Goal: Check status: Check status

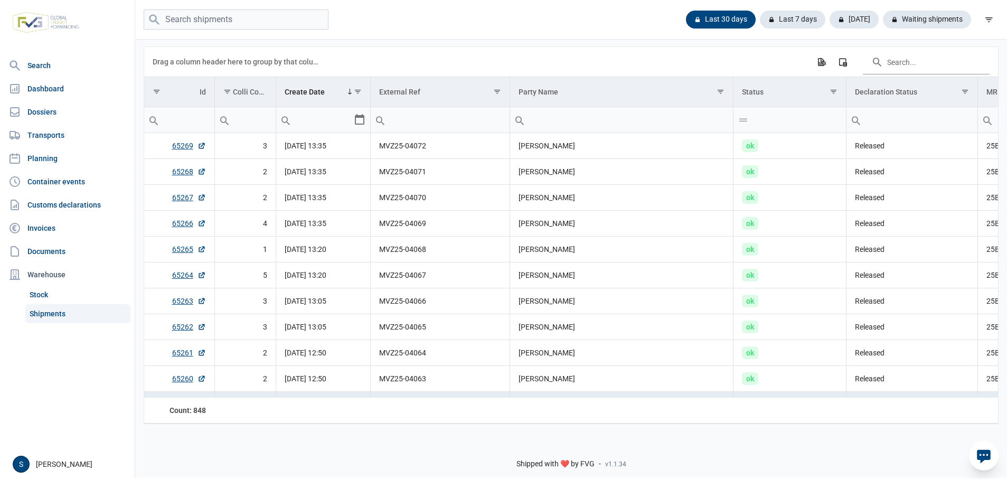
click at [76, 317] on link "Shipments" at bounding box center [77, 313] width 105 height 19
click at [286, 392] on td "[DATE] 12:50" at bounding box center [323, 379] width 94 height 26
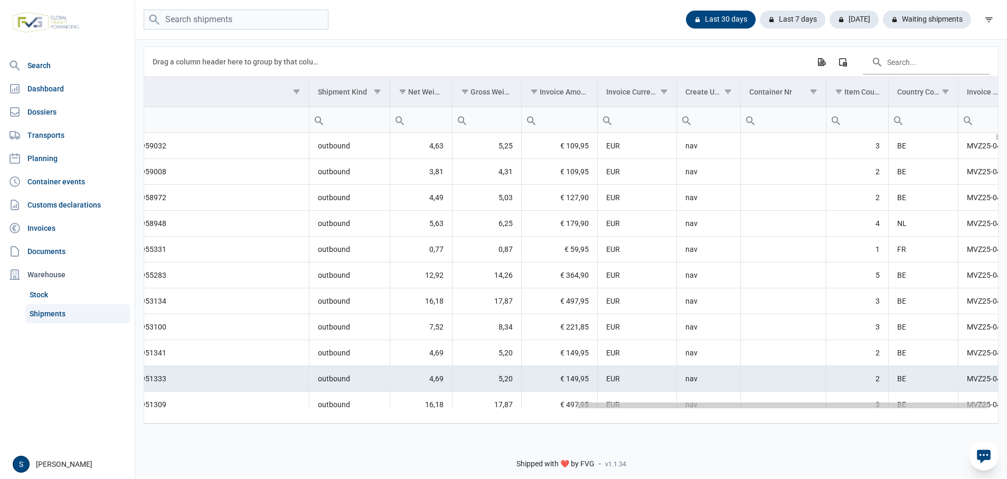
scroll to position [0, 913]
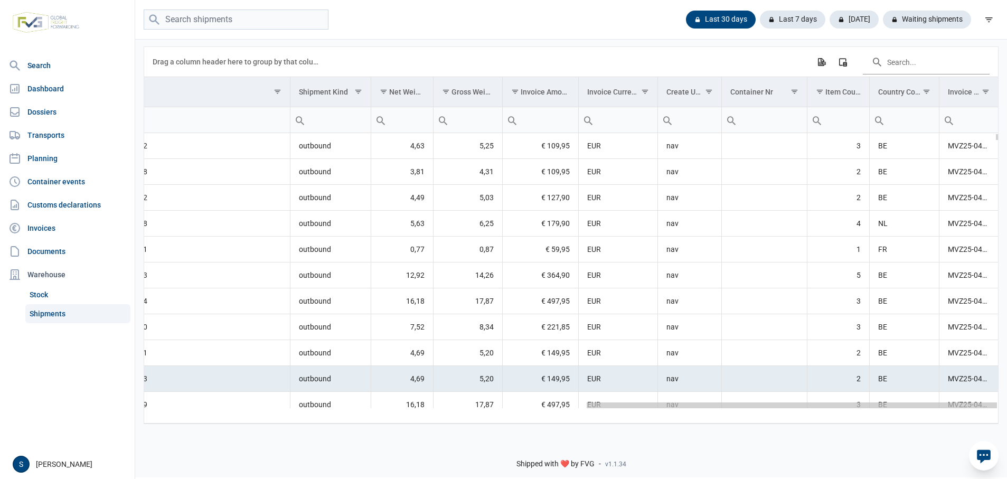
drag, startPoint x: 285, startPoint y: 396, endPoint x: 948, endPoint y: 321, distance: 667.3
click at [1003, 374] on body "For evaluation purposes only. Redistribution prohibited. Please register an exi…" at bounding box center [503, 221] width 1007 height 479
click at [764, 110] on input "Filter cell" at bounding box center [764, 119] width 85 height 25
paste input "MSMU2619454"
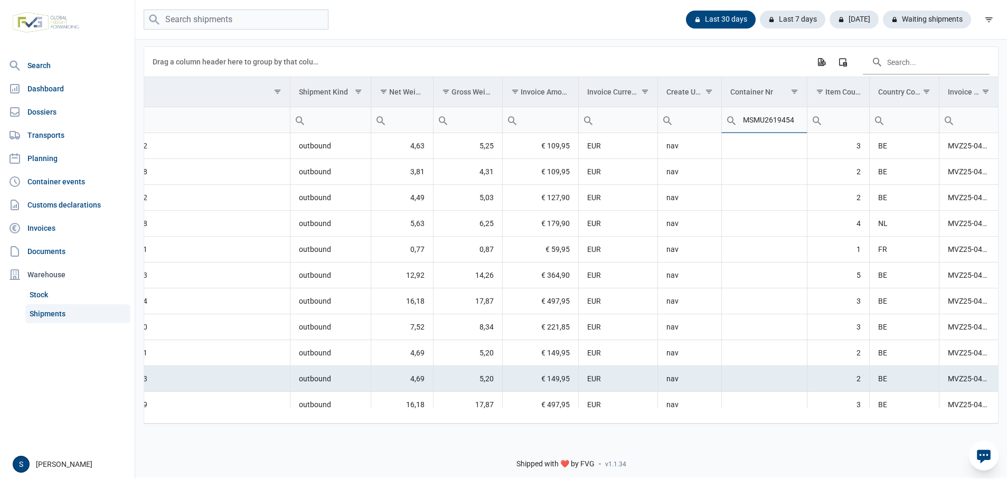
type input "MSMU2619454"
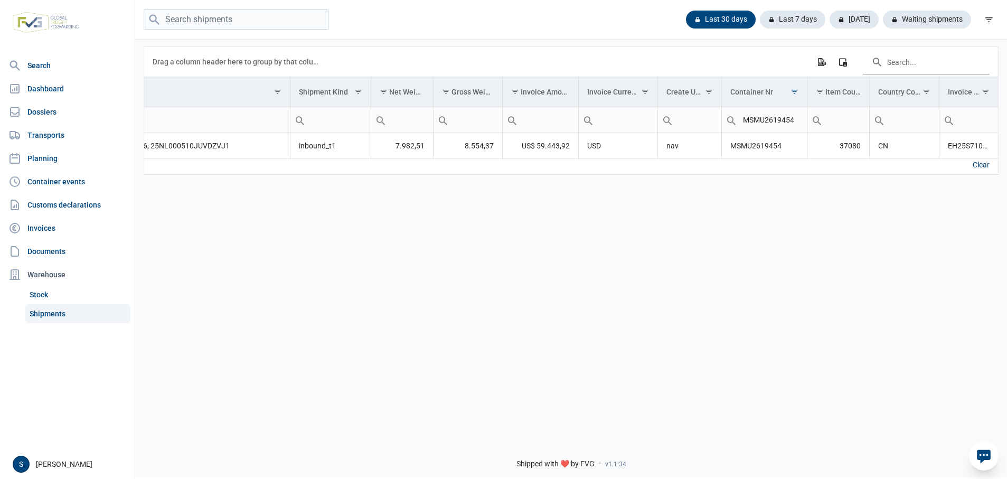
drag, startPoint x: 604, startPoint y: 476, endPoint x: 598, endPoint y: 478, distance: 6.5
click at [603, 476] on div "Shipped with ❤️ by FVG - v1.1.34" at bounding box center [570, 454] width 871 height 45
click at [269, 458] on div "Shipped with ❤️ by FVG - v1.1.34" at bounding box center [570, 454] width 871 height 45
drag, startPoint x: 222, startPoint y: 473, endPoint x: 80, endPoint y: 458, distance: 142.9
click at [103, 468] on div "Search Dashboard Dossiers Transports Planning Container events Customs declarat…" at bounding box center [503, 237] width 1007 height 479
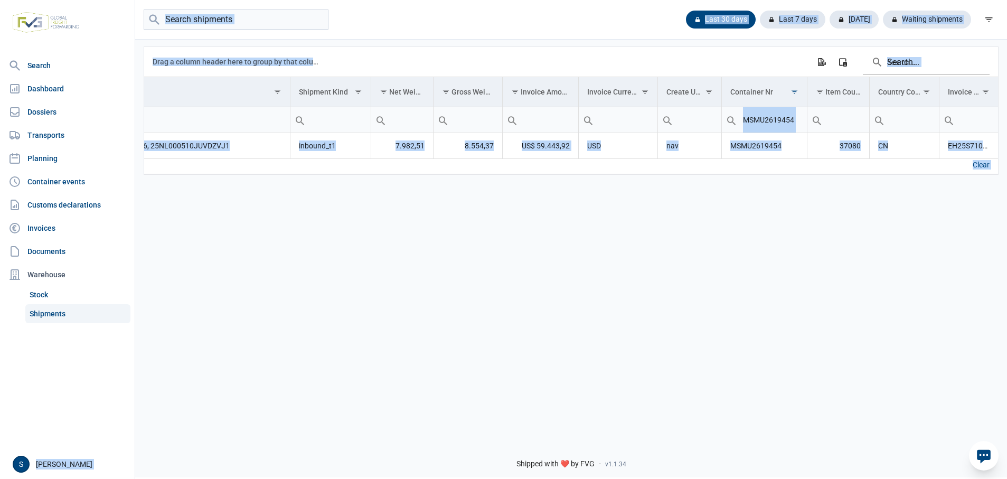
click at [564, 253] on div "Data grid with 1 rows and 18 columns Drag a column header here to group by that…" at bounding box center [570, 235] width 871 height 394
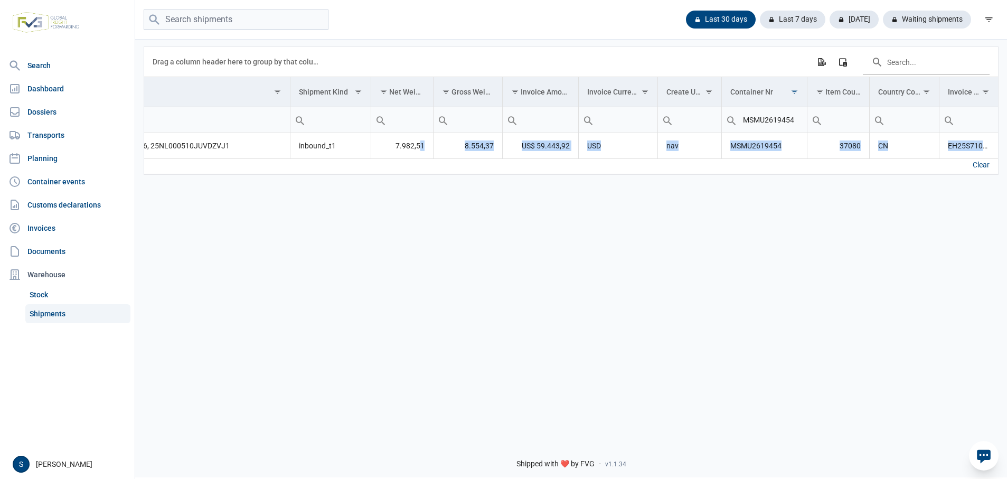
drag, startPoint x: 421, startPoint y: 153, endPoint x: 755, endPoint y: 170, distance: 334.1
click at [744, 165] on div "Data grid with 1 rows and 18 columns Drag a column header here to group by that…" at bounding box center [571, 110] width 854 height 127
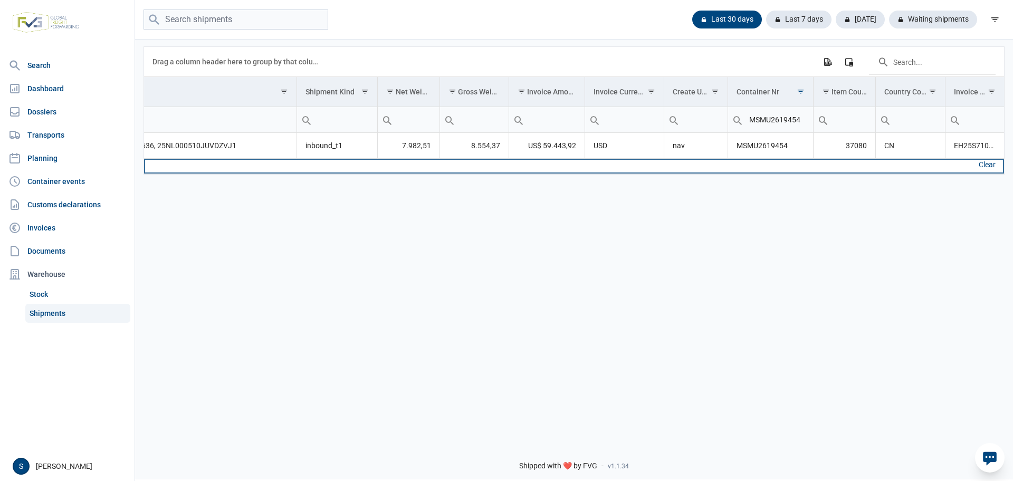
click at [285, 162] on td "Data grid with 1 rows and 18 columns" at bounding box center [184, 166] width 226 height 15
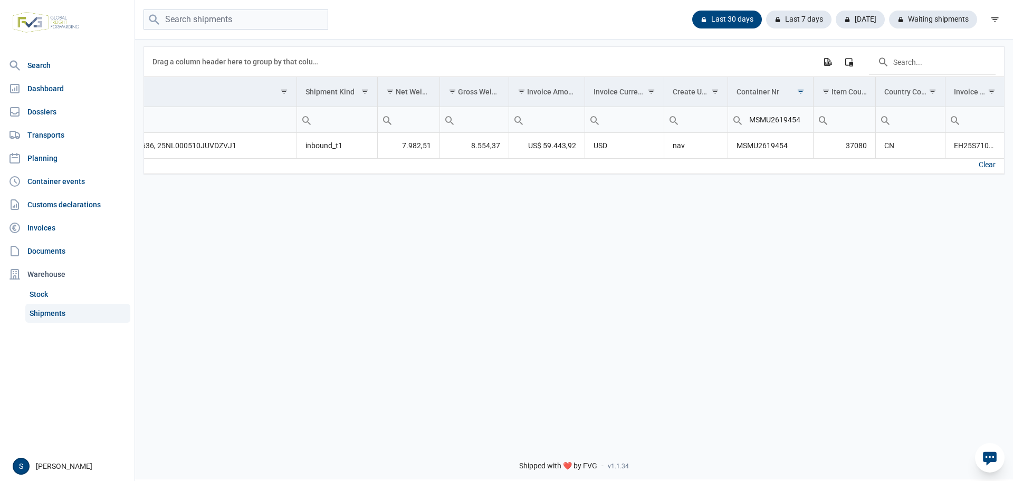
click at [289, 158] on div "Data grid with 1 rows and 18 columns" at bounding box center [574, 157] width 860 height 3
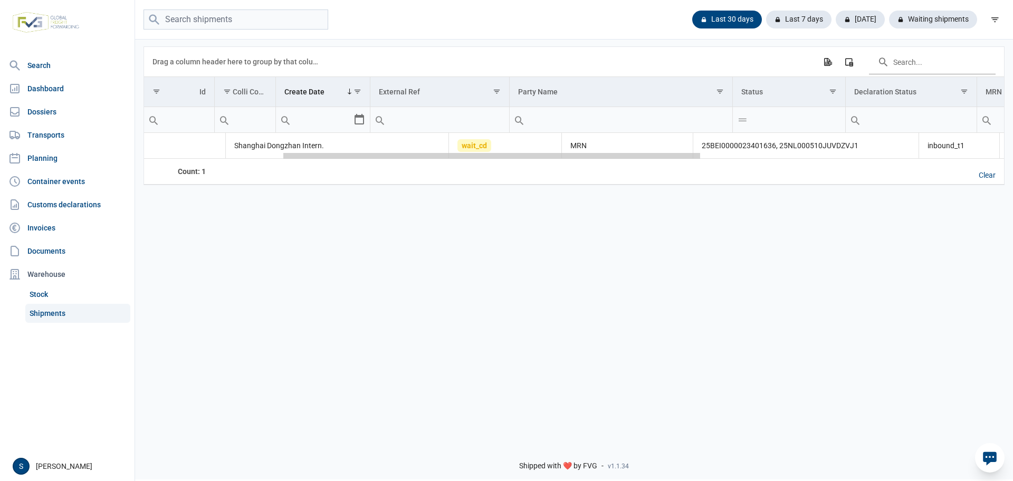
scroll to position [0, 284]
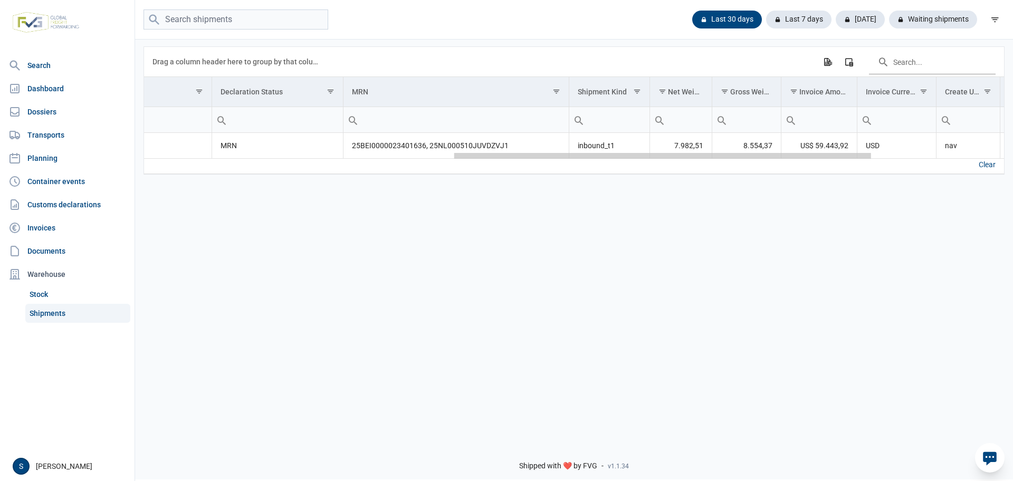
drag, startPoint x: 293, startPoint y: 157, endPoint x: 430, endPoint y: 283, distance: 185.7
click at [343, 169] on body "For evaluation purposes only. Redistribution prohibited. Please register an exi…" at bounding box center [506, 222] width 1013 height 481
click at [608, 156] on div "Data grid with 1 rows and 18 columns" at bounding box center [659, 156] width 417 height 6
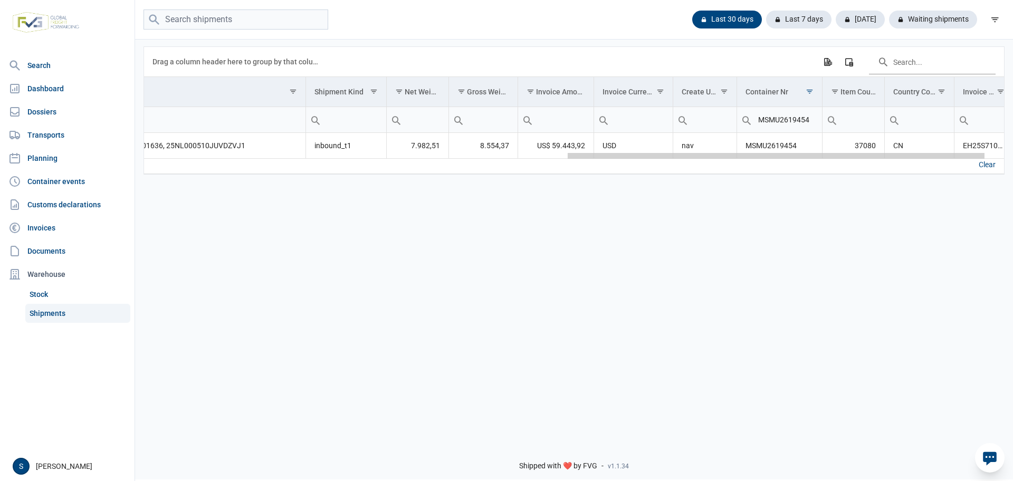
scroll to position [0, 906]
drag, startPoint x: 608, startPoint y: 156, endPoint x: 844, endPoint y: 167, distance: 236.2
click at [844, 167] on body "For evaluation purposes only. Redistribution prohibited. Please register an exi…" at bounding box center [506, 222] width 1013 height 481
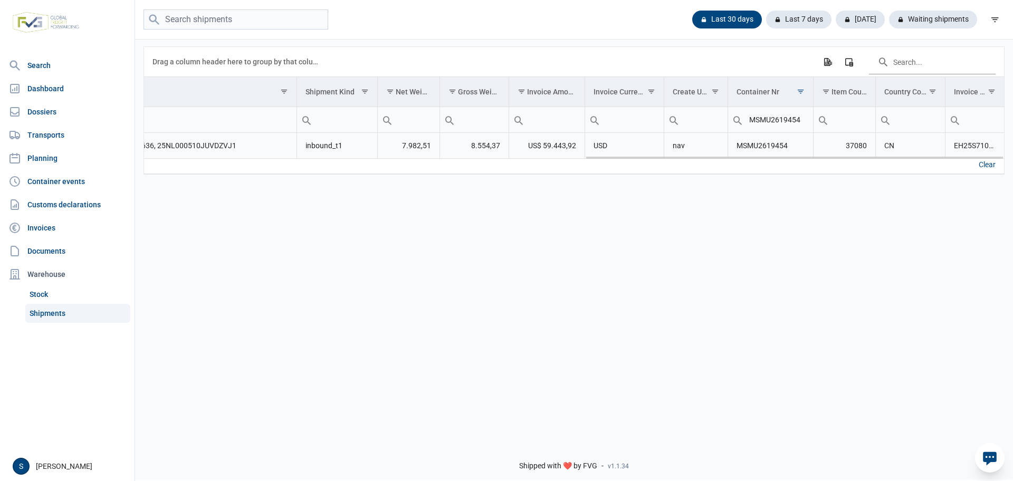
click at [288, 156] on td "25BEI0000023401636, 25NL000510JUVDZVJ1" at bounding box center [184, 146] width 226 height 26
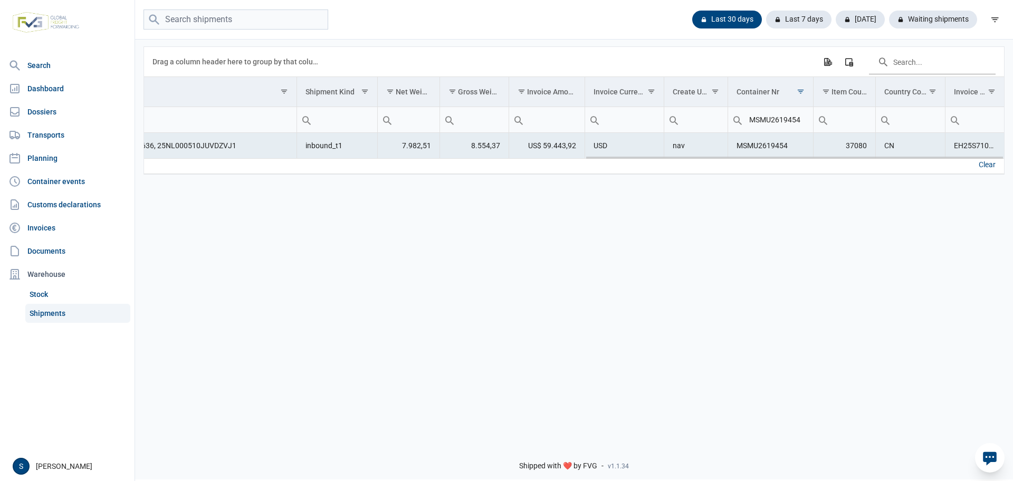
click at [229, 138] on td "25BEI0000023401636, 25NL000510JUVDZVJ1" at bounding box center [184, 146] width 226 height 26
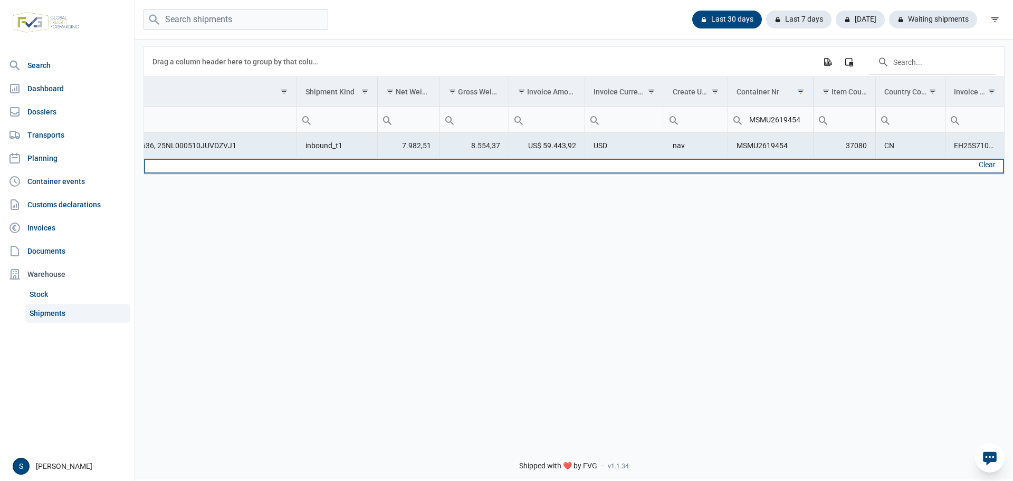
click at [360, 160] on td "Data grid with 1 rows and 18 columns" at bounding box center [337, 166] width 81 height 15
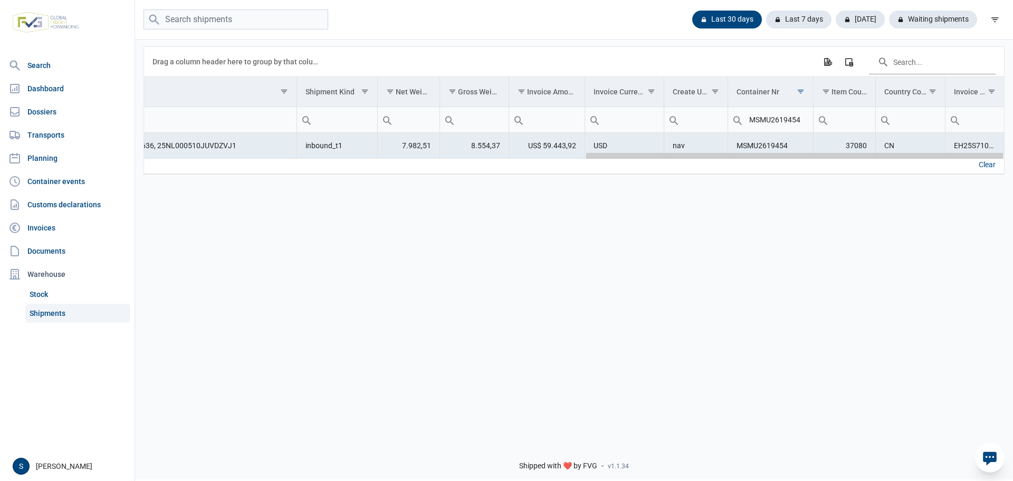
click at [382, 158] on div "Data grid with 1 rows and 18 columns" at bounding box center [574, 155] width 860 height 7
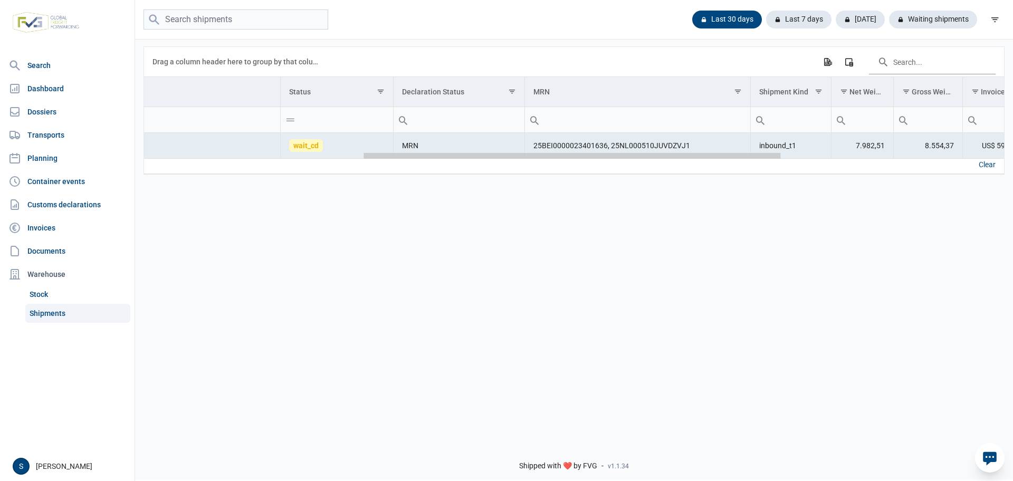
scroll to position [0, 444]
drag, startPoint x: 405, startPoint y: 156, endPoint x: 376, endPoint y: 168, distance: 31.0
click at [384, 157] on body "For evaluation purposes only. Redistribution prohibited. Please register an exi…" at bounding box center [506, 222] width 1013 height 481
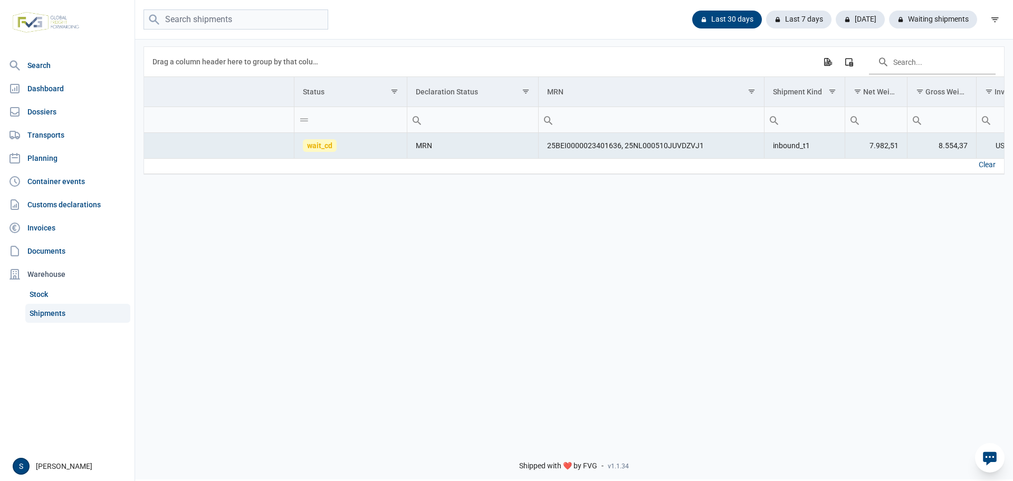
click at [736, 261] on div "Data grid with 1 rows and 18 columns Drag a column header here to group by that…" at bounding box center [574, 236] width 878 height 397
click at [404, 146] on td "wait_cd" at bounding box center [351, 146] width 113 height 26
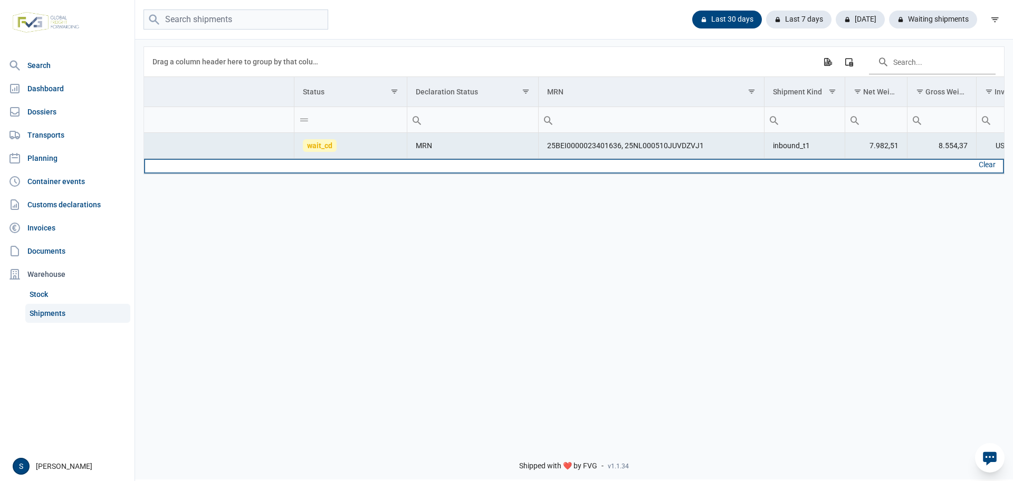
drag, startPoint x: 444, startPoint y: 162, endPoint x: 394, endPoint y: 162, distance: 49.6
click at [394, 162] on tr "Data grid with 1 rows and 18 columns" at bounding box center [588, 166] width 1767 height 15
click at [394, 162] on td "Data grid with 1 rows and 18 columns" at bounding box center [351, 166] width 113 height 15
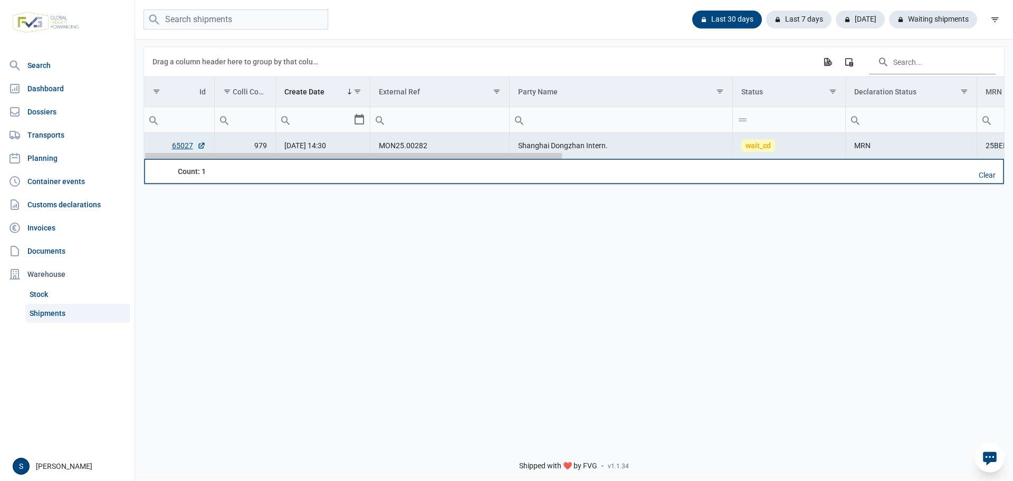
scroll to position [0, 4]
drag, startPoint x: 395, startPoint y: 159, endPoint x: 113, endPoint y: 175, distance: 282.4
click at [113, 175] on body "For evaluation purposes only. Redistribution prohibited. Please register an exi…" at bounding box center [506, 222] width 1013 height 481
click at [669, 165] on td "Data grid with 1 rows and 18 columns" at bounding box center [617, 171] width 223 height 25
click at [520, 159] on div "Data grid with 1 rows and 18 columns" at bounding box center [355, 156] width 417 height 6
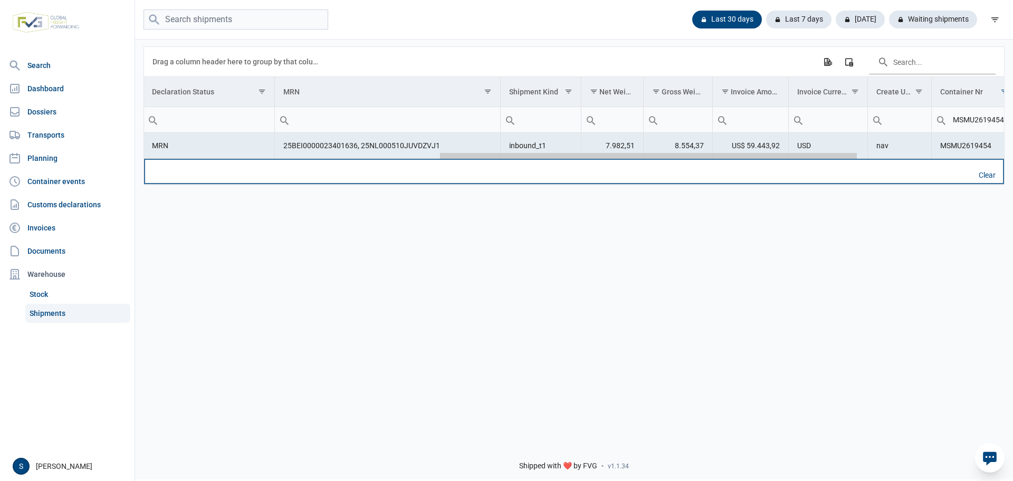
scroll to position [0, 769]
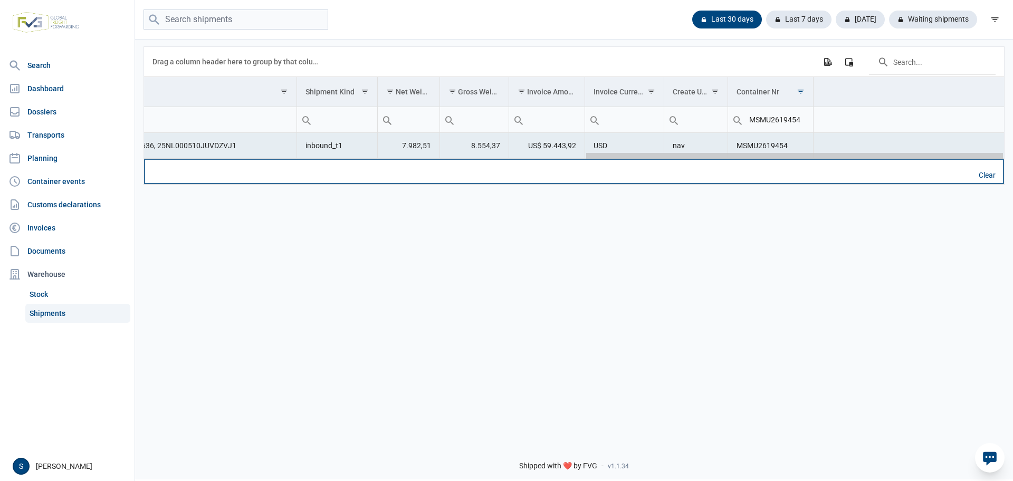
drag, startPoint x: 523, startPoint y: 157, endPoint x: 946, endPoint y: 174, distance: 423.7
click at [969, 176] on body "For evaluation purposes only. Redistribution prohibited. Please register an exi…" at bounding box center [506, 222] width 1013 height 481
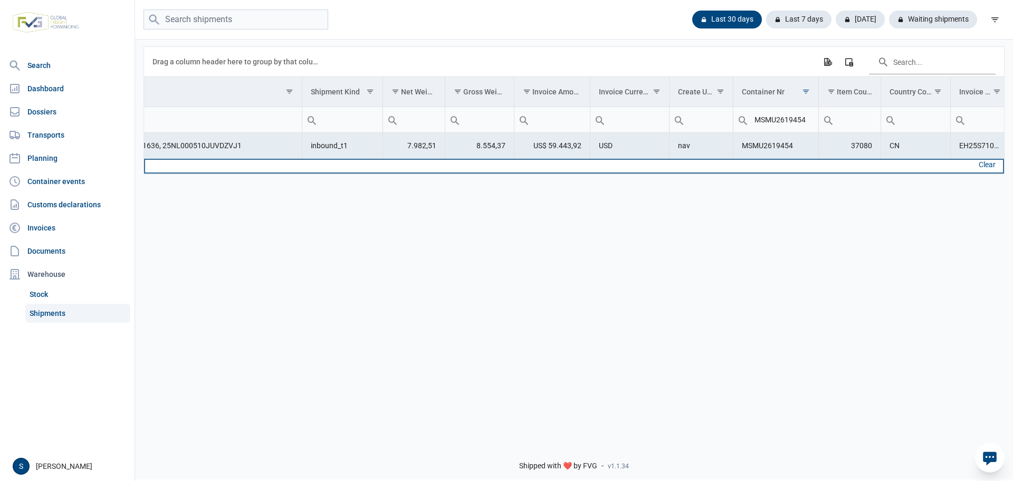
drag, startPoint x: 791, startPoint y: 111, endPoint x: 806, endPoint y: 117, distance: 16.4
click at [792, 112] on input "MSMU2619454" at bounding box center [776, 119] width 85 height 25
drag, startPoint x: 810, startPoint y: 118, endPoint x: 556, endPoint y: 137, distance: 254.0
click at [614, 122] on tr "MSMU2619454" at bounding box center [126, 120] width 1767 height 26
click at [504, 160] on td "Data grid with 1 rows and 18 columns" at bounding box center [479, 166] width 69 height 15
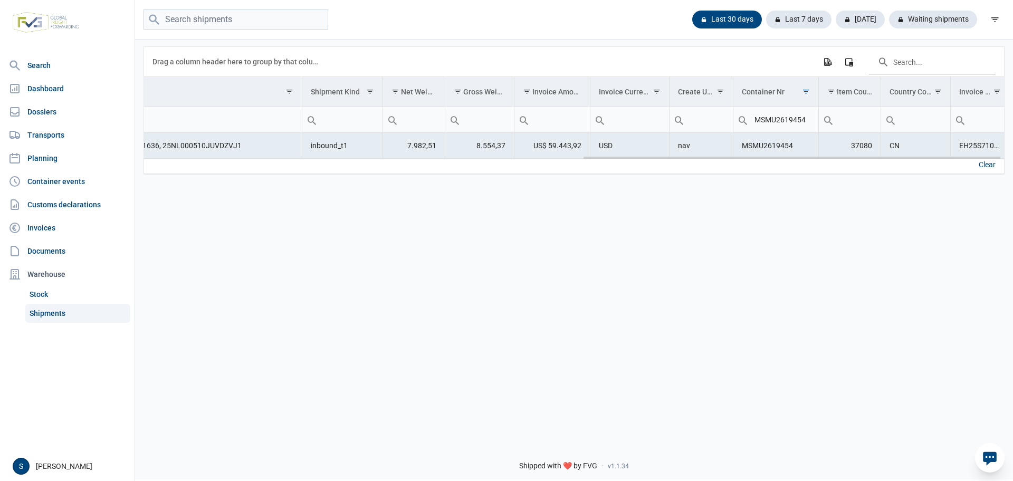
click at [511, 156] on td "8.554,37" at bounding box center [479, 146] width 69 height 26
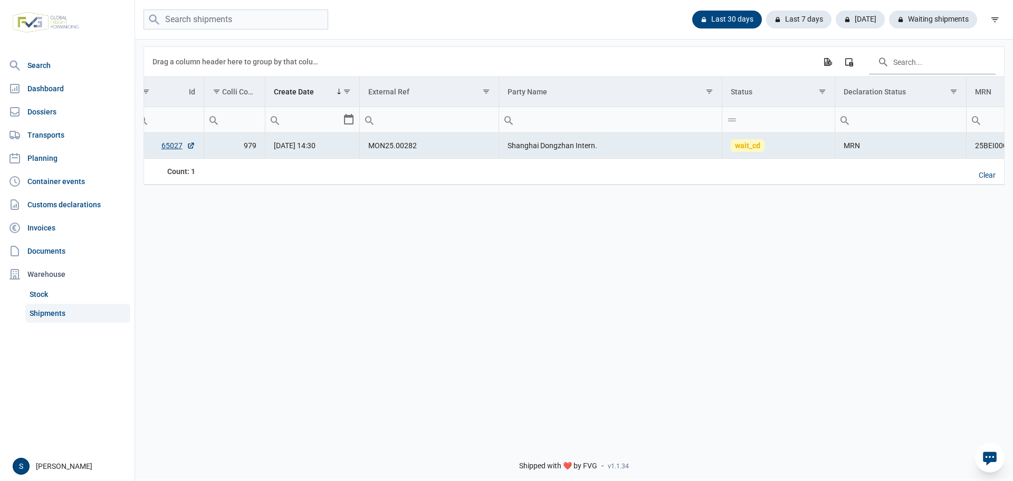
scroll to position [0, 0]
drag, startPoint x: 598, startPoint y: 157, endPoint x: 136, endPoint y: 197, distance: 463.1
click at [119, 156] on body "For evaluation purposes only. Redistribution prohibited. Please register an exi…" at bounding box center [506, 222] width 1013 height 481
